Goal: Task Accomplishment & Management: Manage account settings

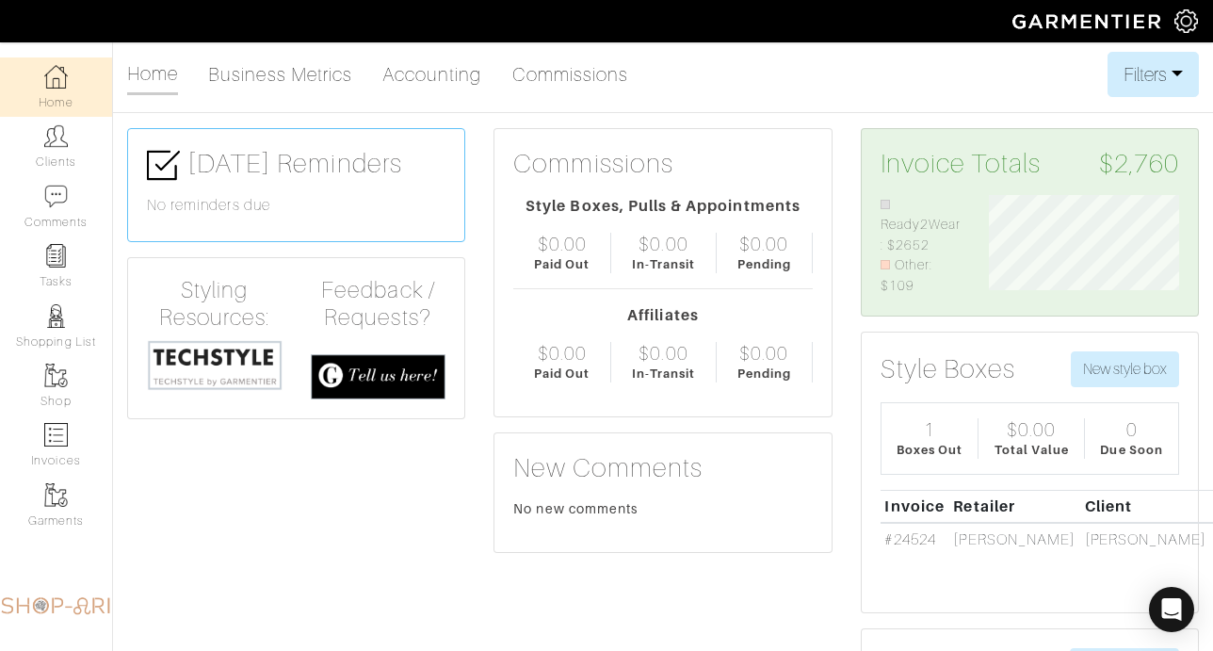
scroll to position [102, 218]
click at [76, 152] on link "Clients" at bounding box center [56, 146] width 112 height 59
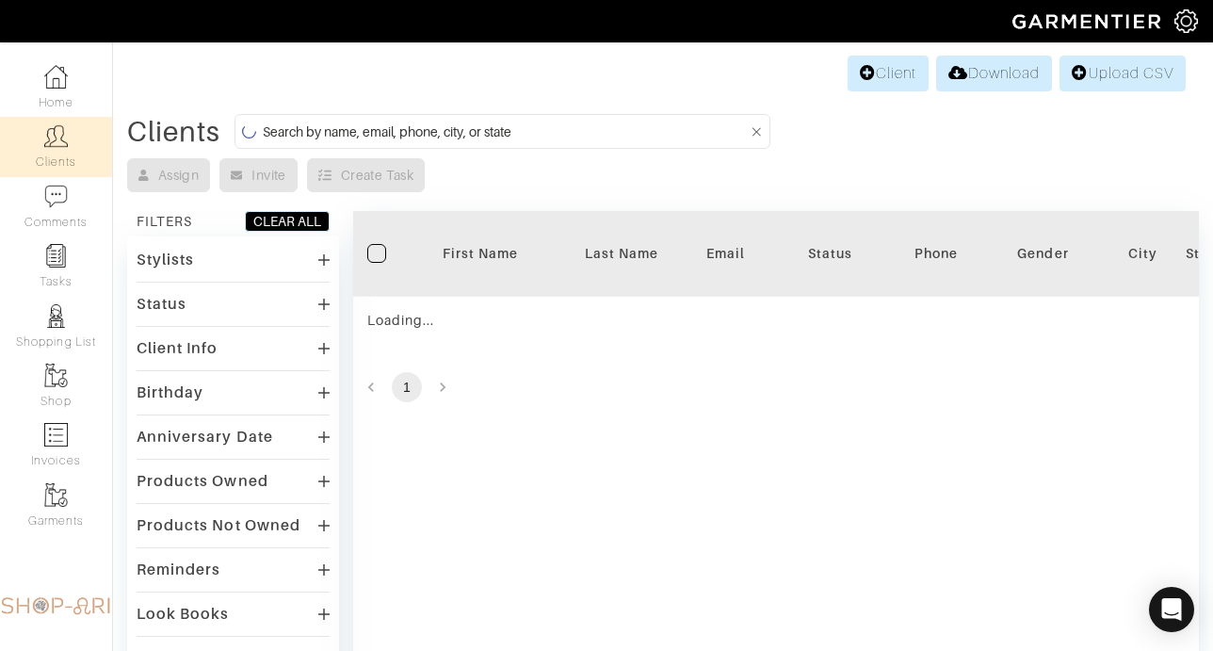
click at [407, 133] on input at bounding box center [505, 132] width 485 height 24
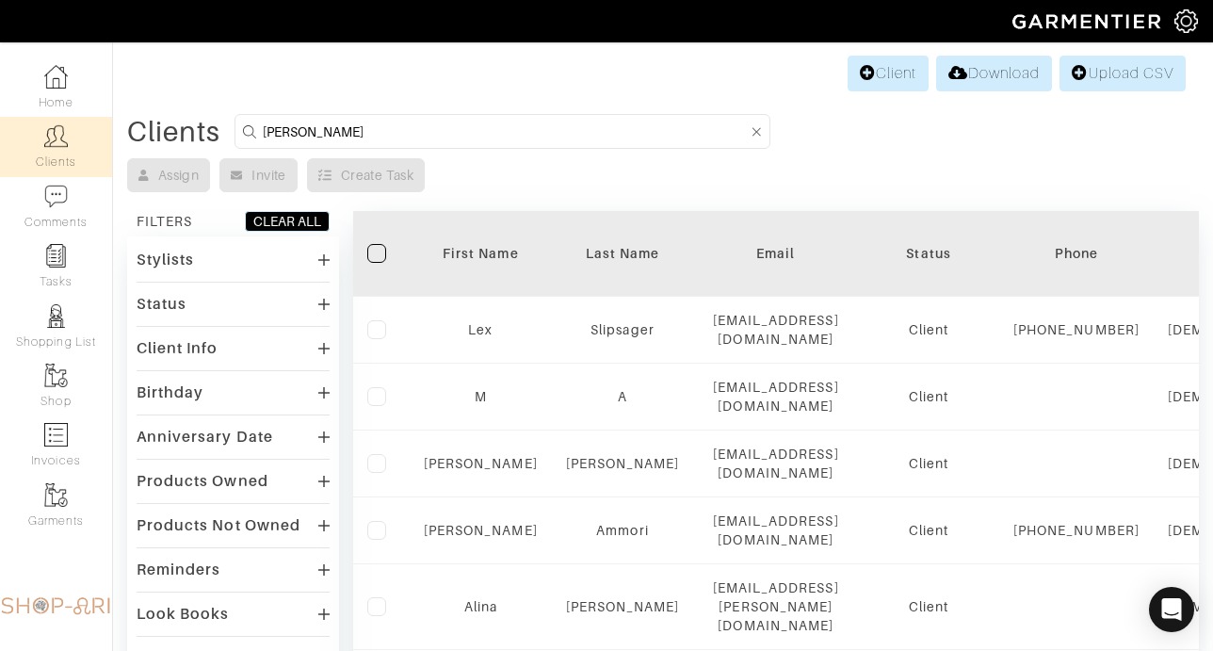
type input "jason sch"
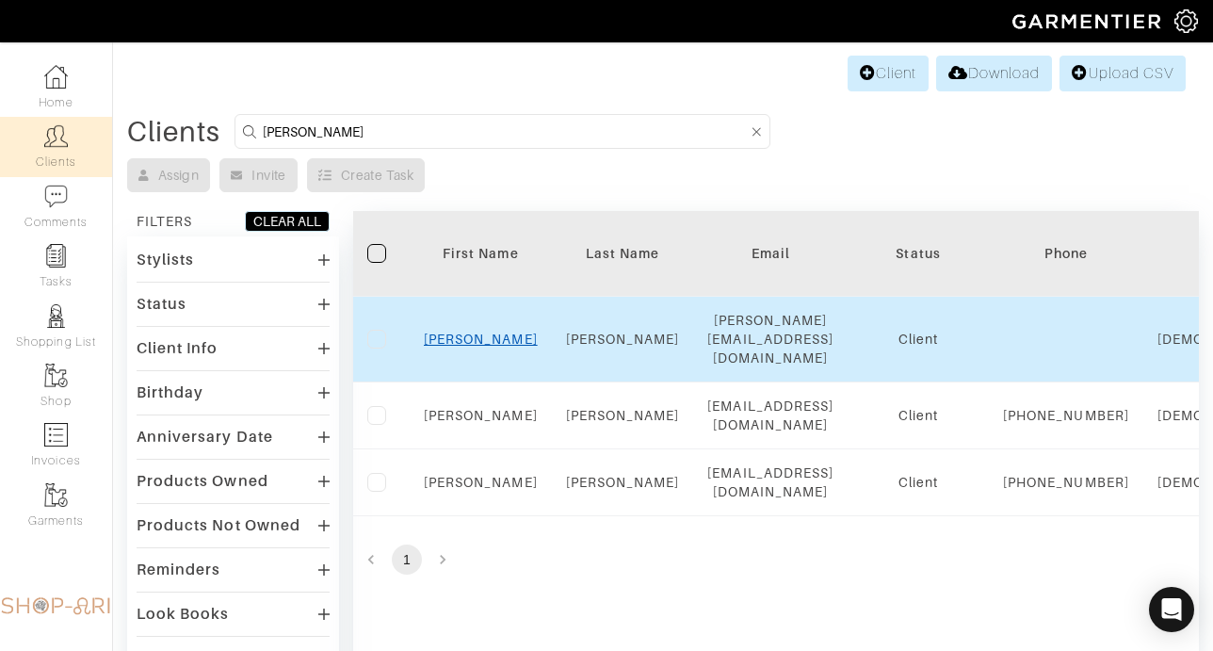
click at [473, 332] on link "Jason" at bounding box center [481, 339] width 114 height 15
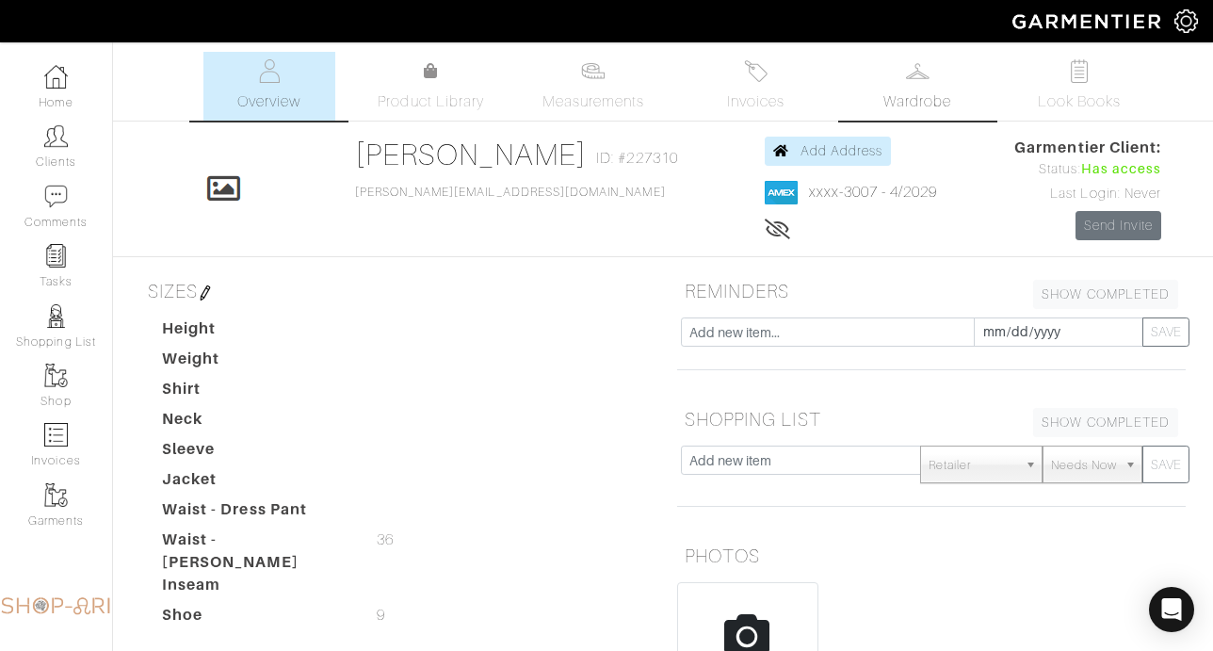
click at [916, 110] on span "Wardrobe" at bounding box center [918, 101] width 68 height 23
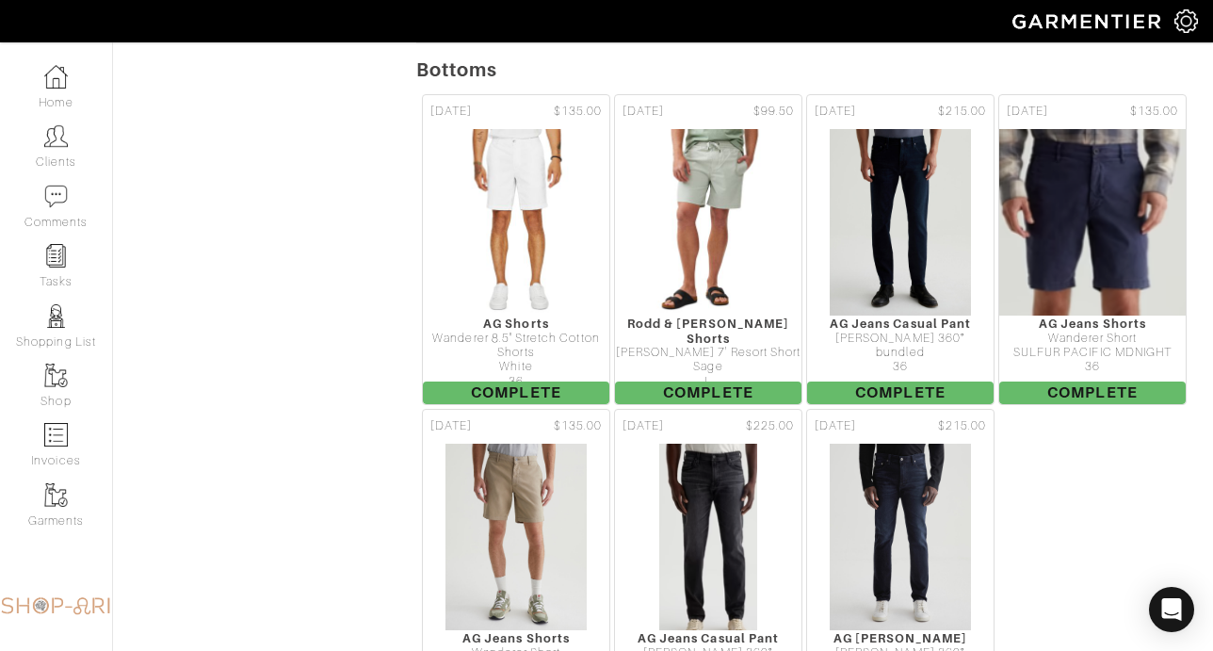
scroll to position [1250, 0]
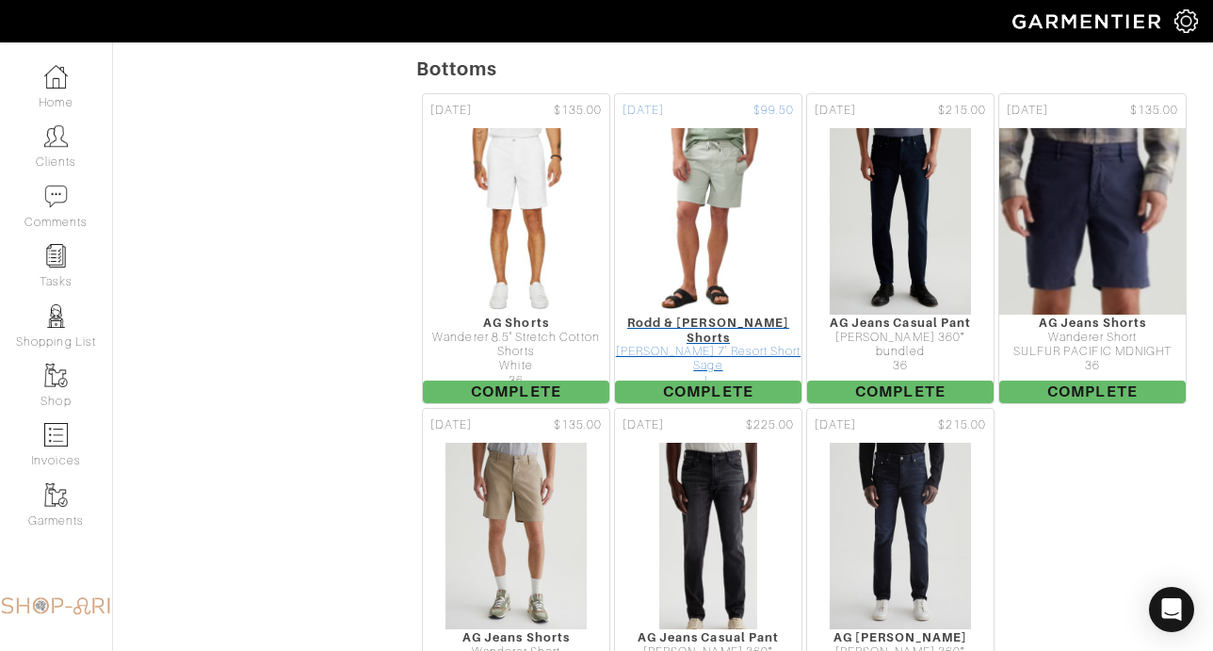
click at [721, 212] on img at bounding box center [708, 221] width 151 height 188
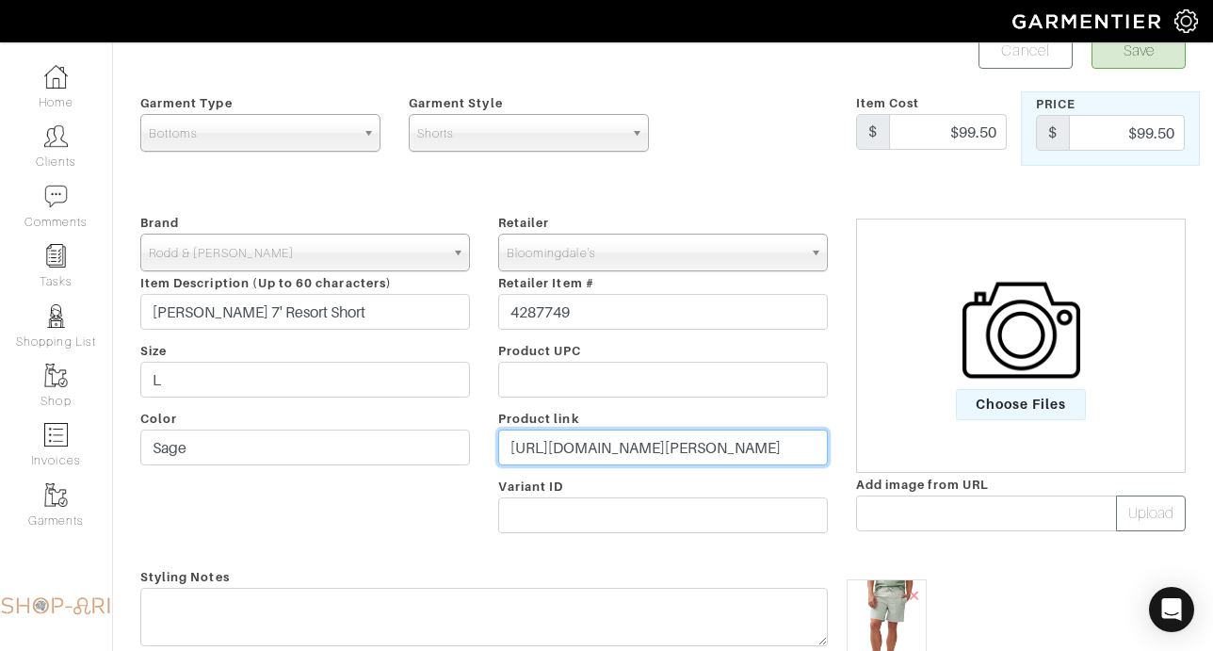
click at [750, 452] on input "https://www.bloomingdales.com/shop/product/gunn-7-resort-short?ID=4287749" at bounding box center [663, 448] width 330 height 36
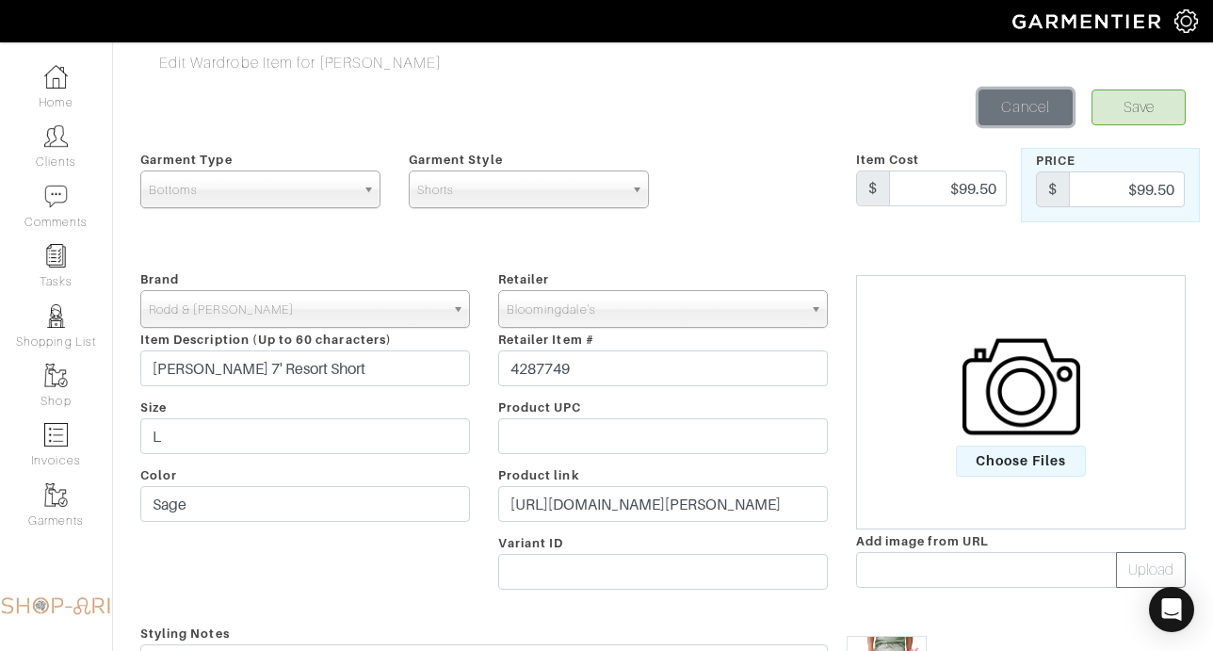
click at [1029, 95] on link "Cancel" at bounding box center [1026, 108] width 94 height 36
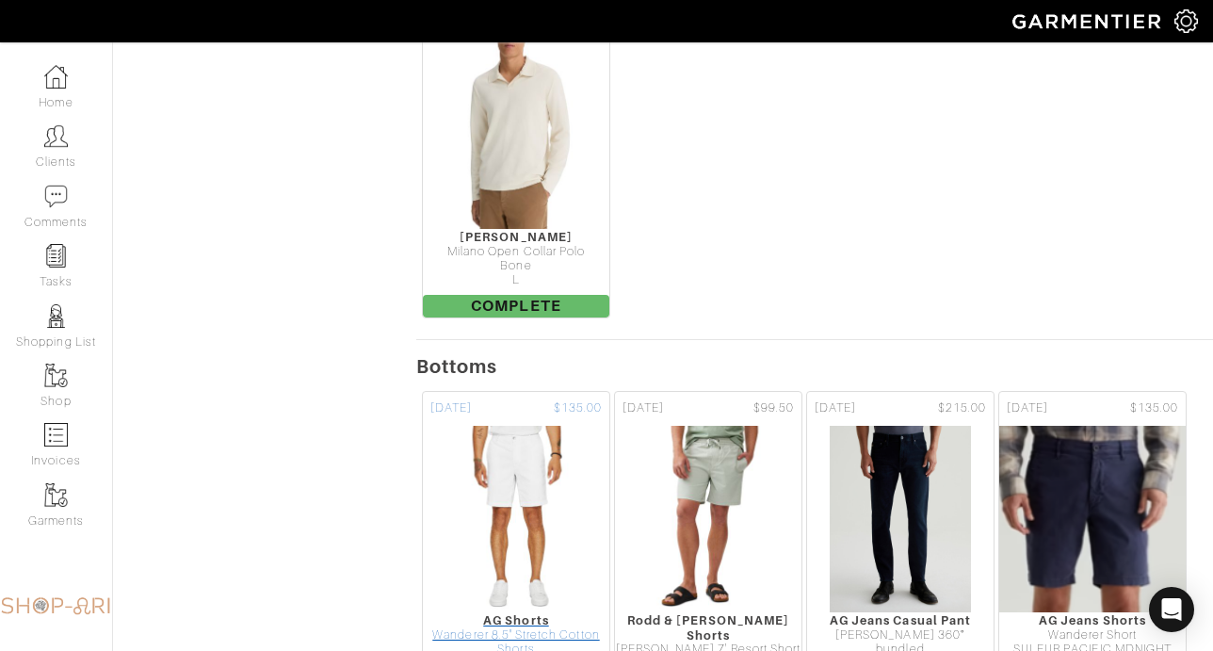
scroll to position [927, 0]
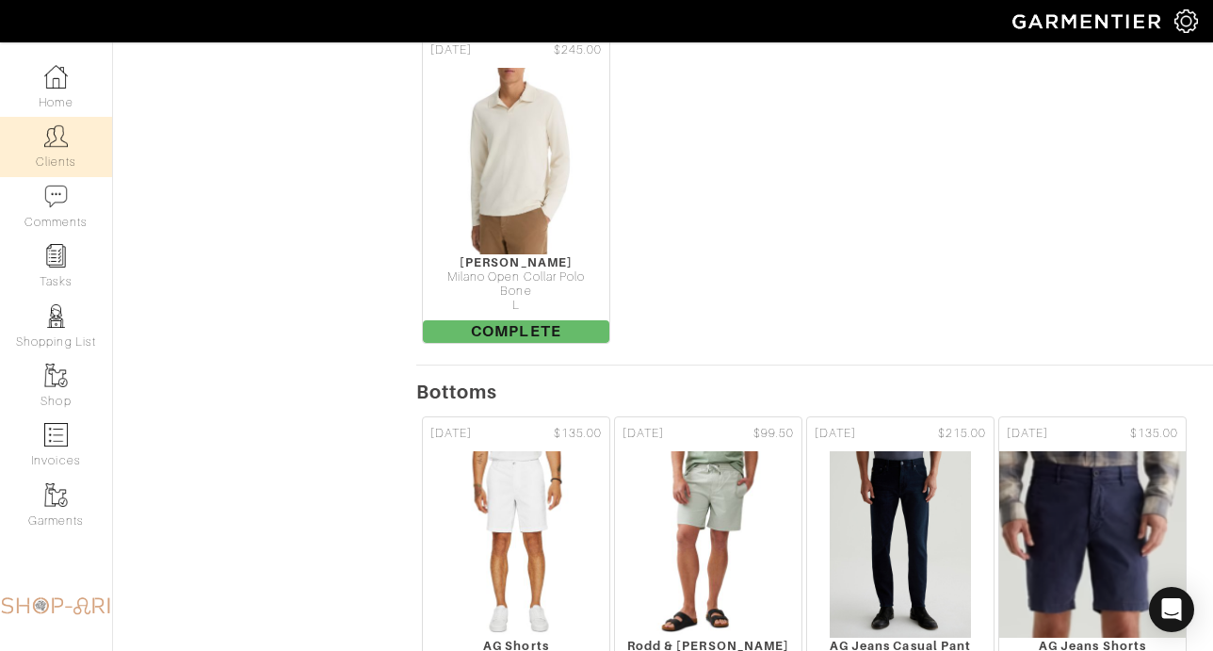
click at [61, 128] on link "Clients" at bounding box center [56, 146] width 112 height 59
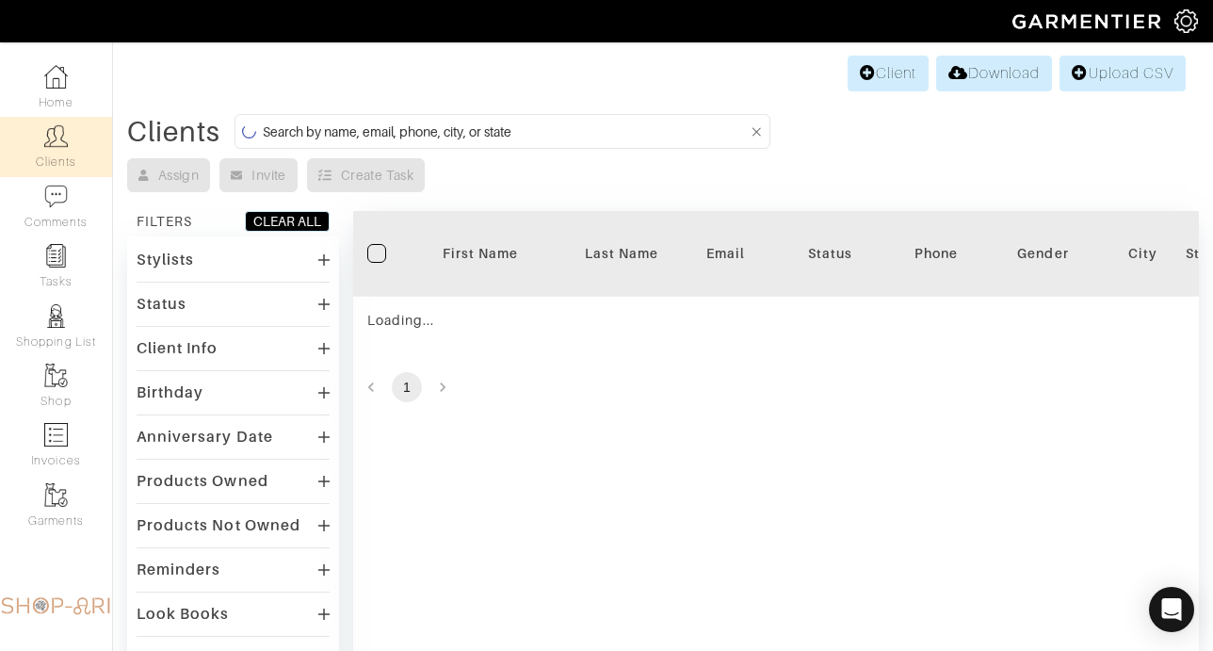
click at [379, 123] on input at bounding box center [505, 132] width 485 height 24
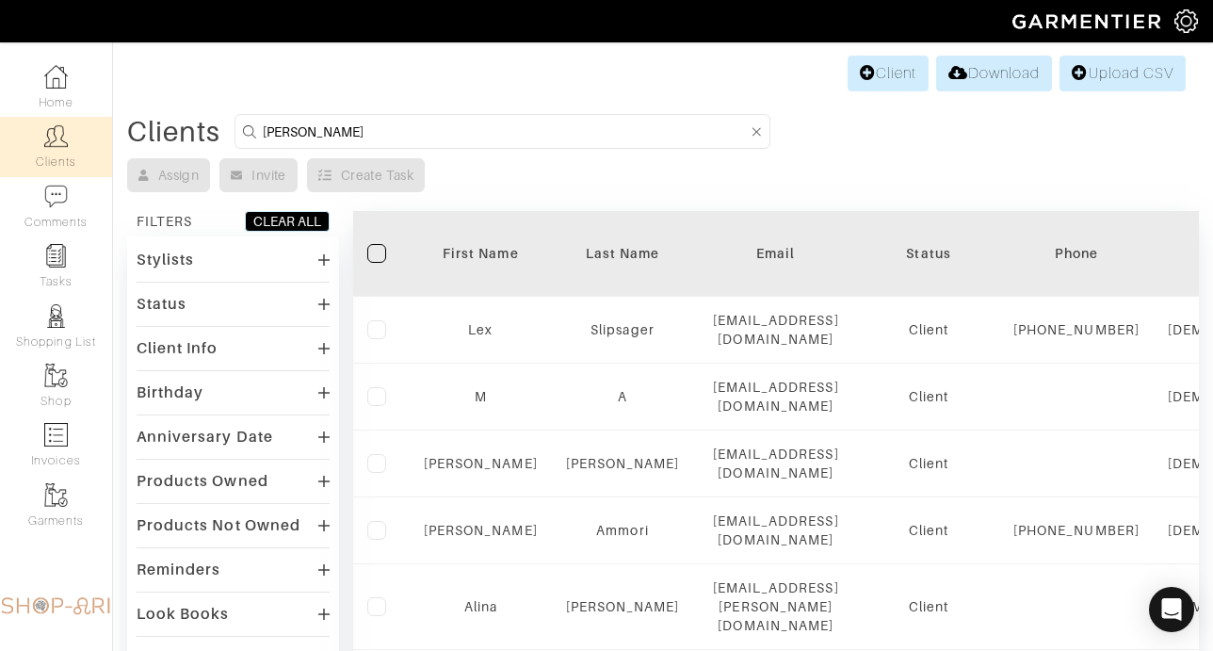
type input "janet"
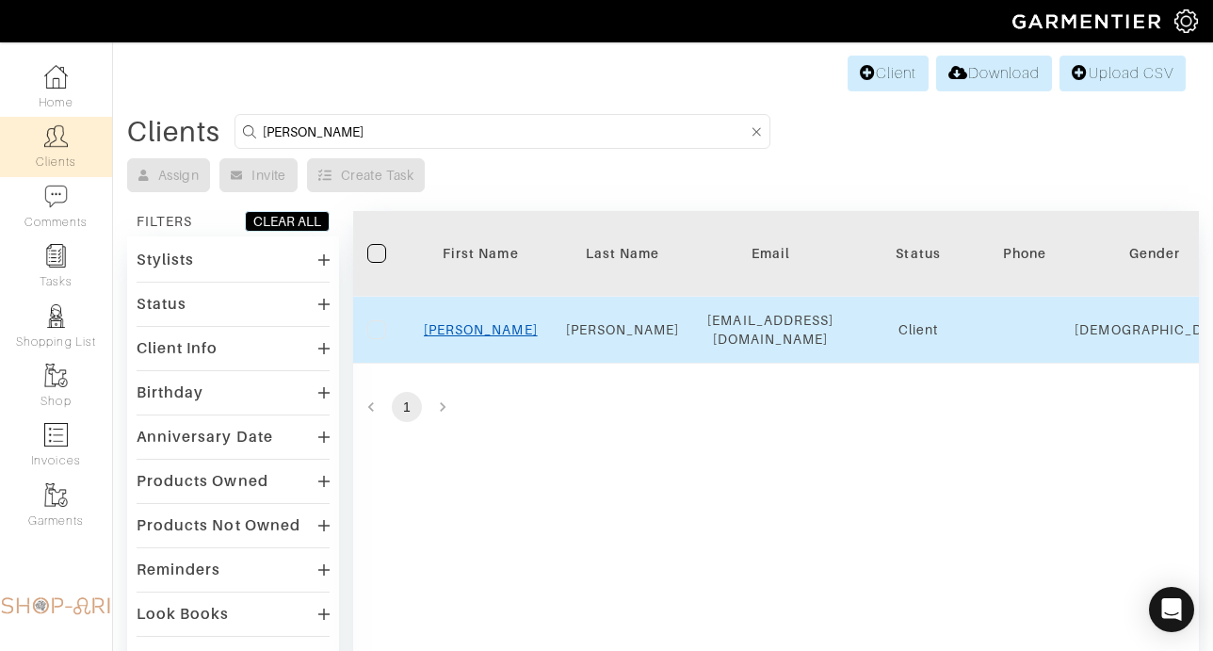
click at [489, 335] on link "Janet" at bounding box center [481, 329] width 114 height 15
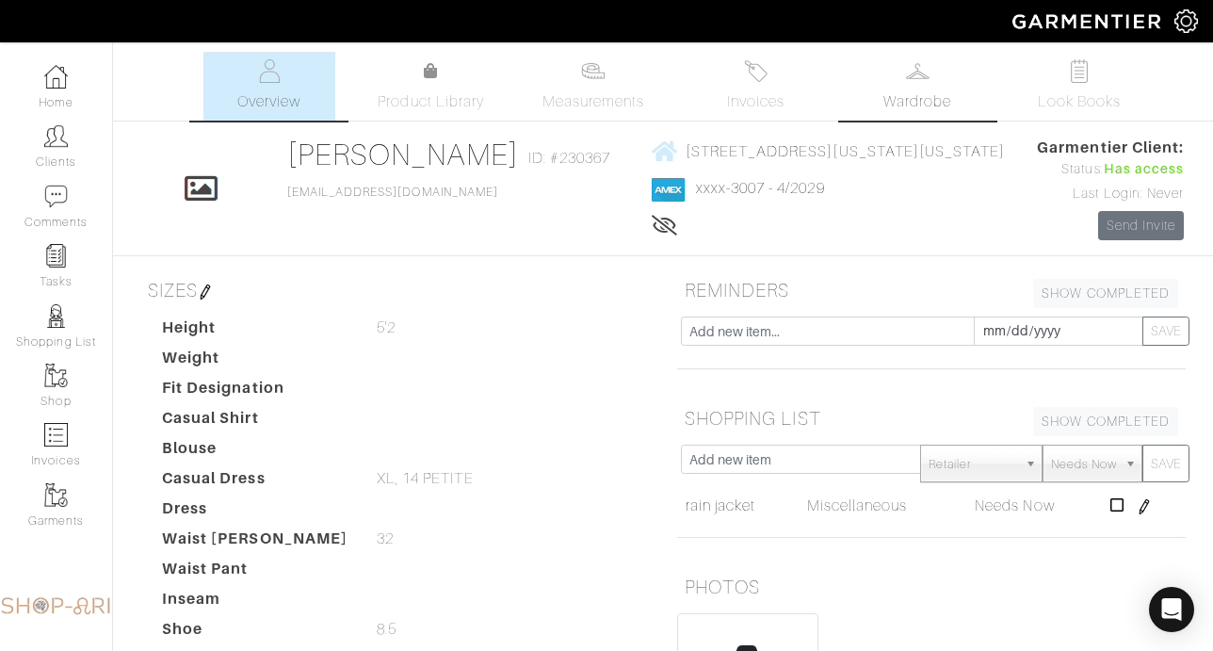
click at [911, 90] on span "Wardrobe" at bounding box center [918, 101] width 68 height 23
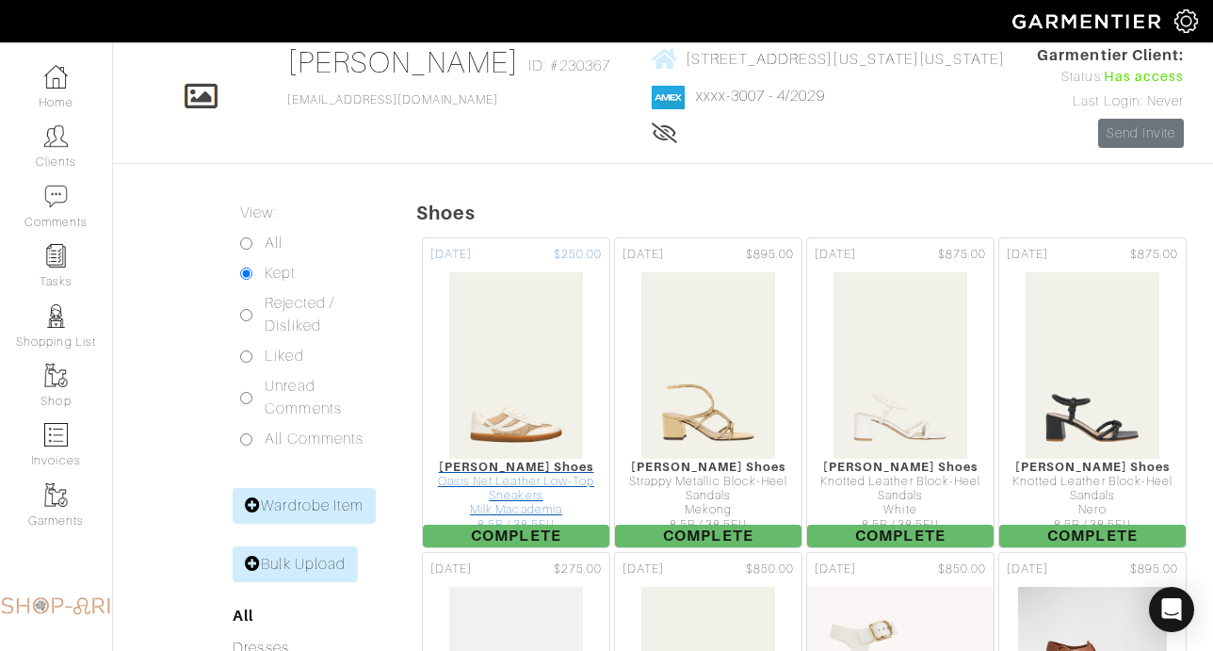
scroll to position [99, 0]
